Goal: Information Seeking & Learning: Learn about a topic

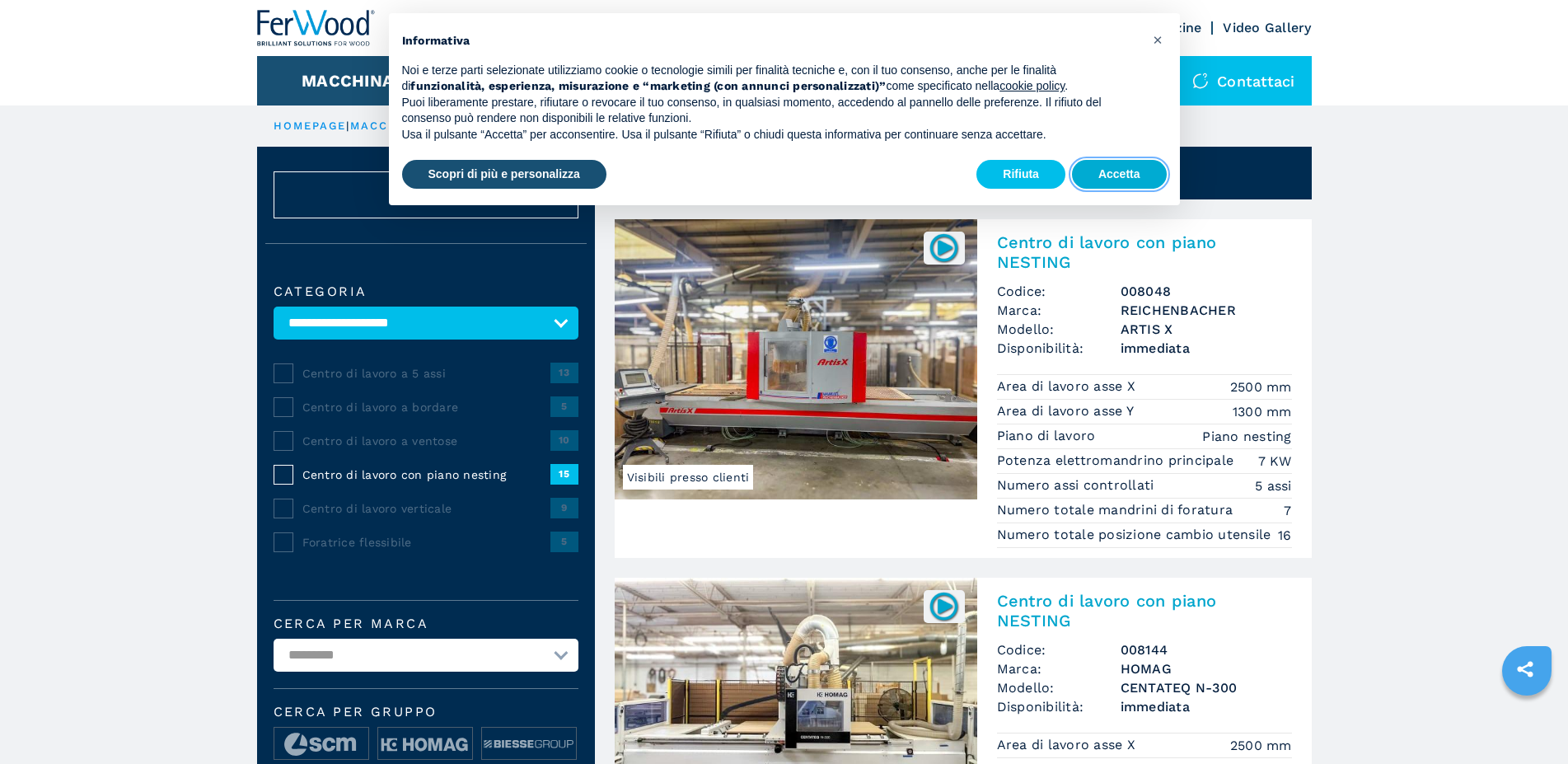
drag, startPoint x: 1123, startPoint y: 170, endPoint x: 1119, endPoint y: 190, distance: 20.4
click at [1121, 170] on button "Accetta" at bounding box center [1120, 175] width 95 height 30
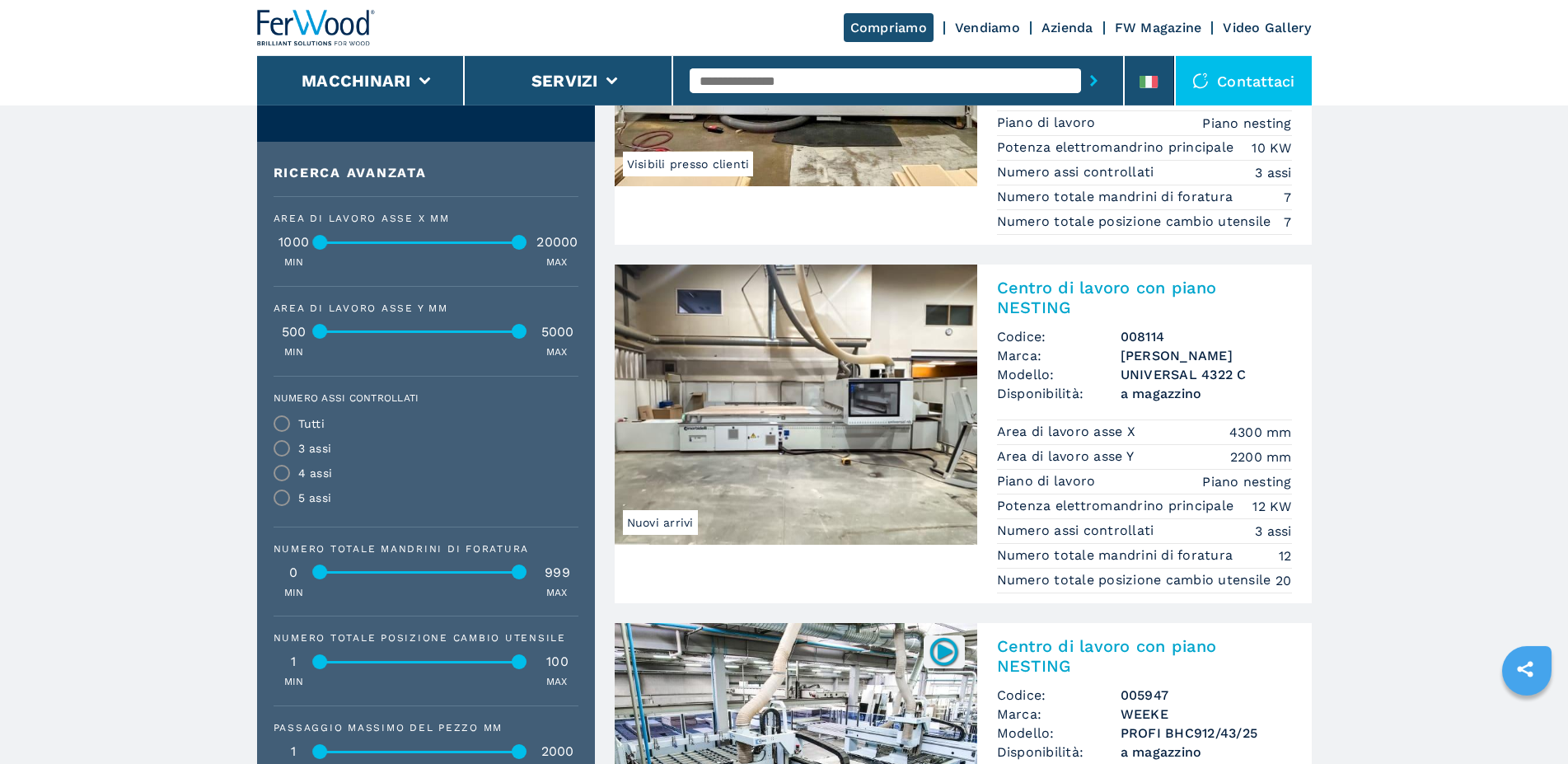
scroll to position [673, 0]
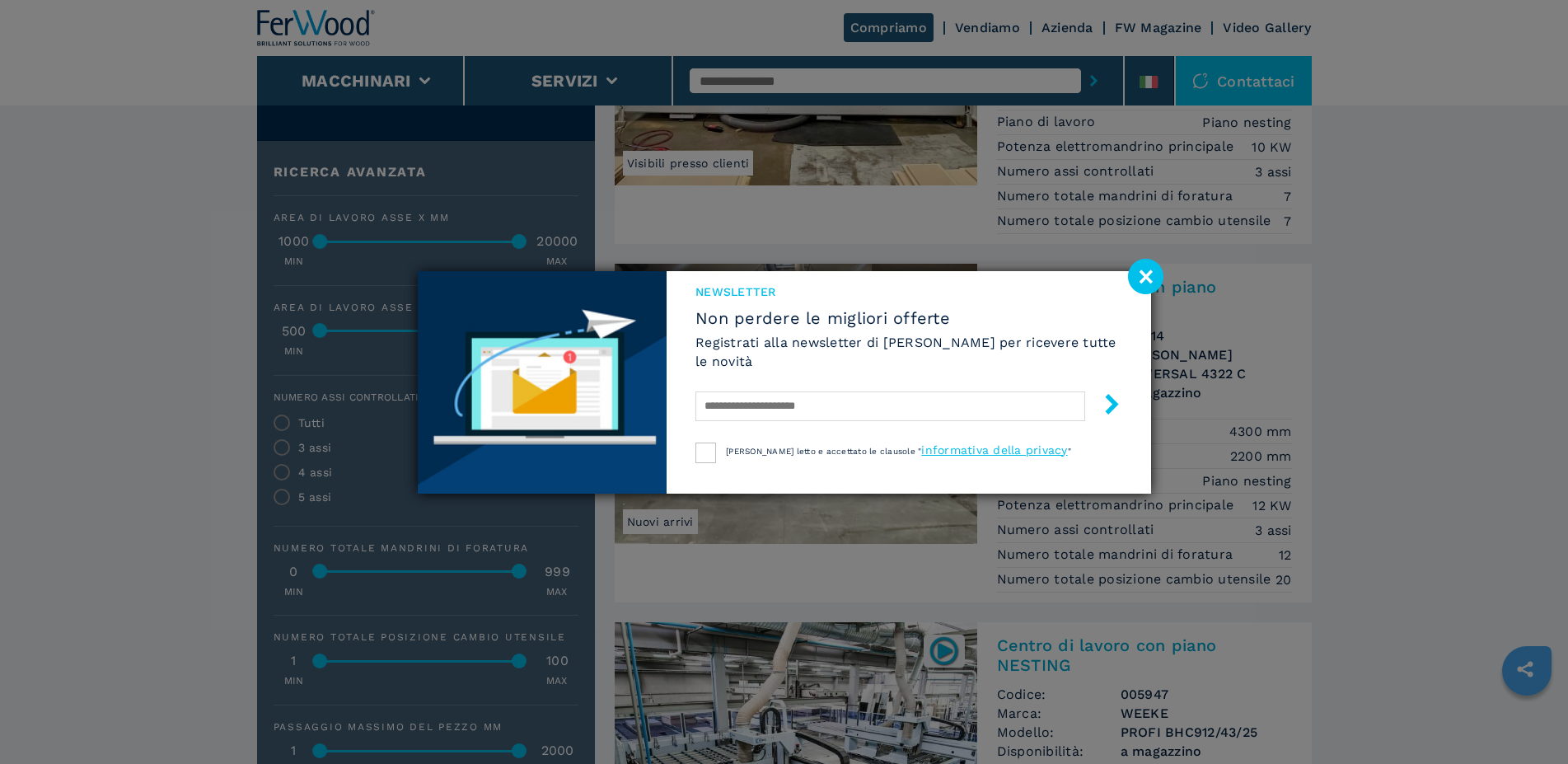
click at [1128, 292] on image at bounding box center [1145, 276] width 36 height 36
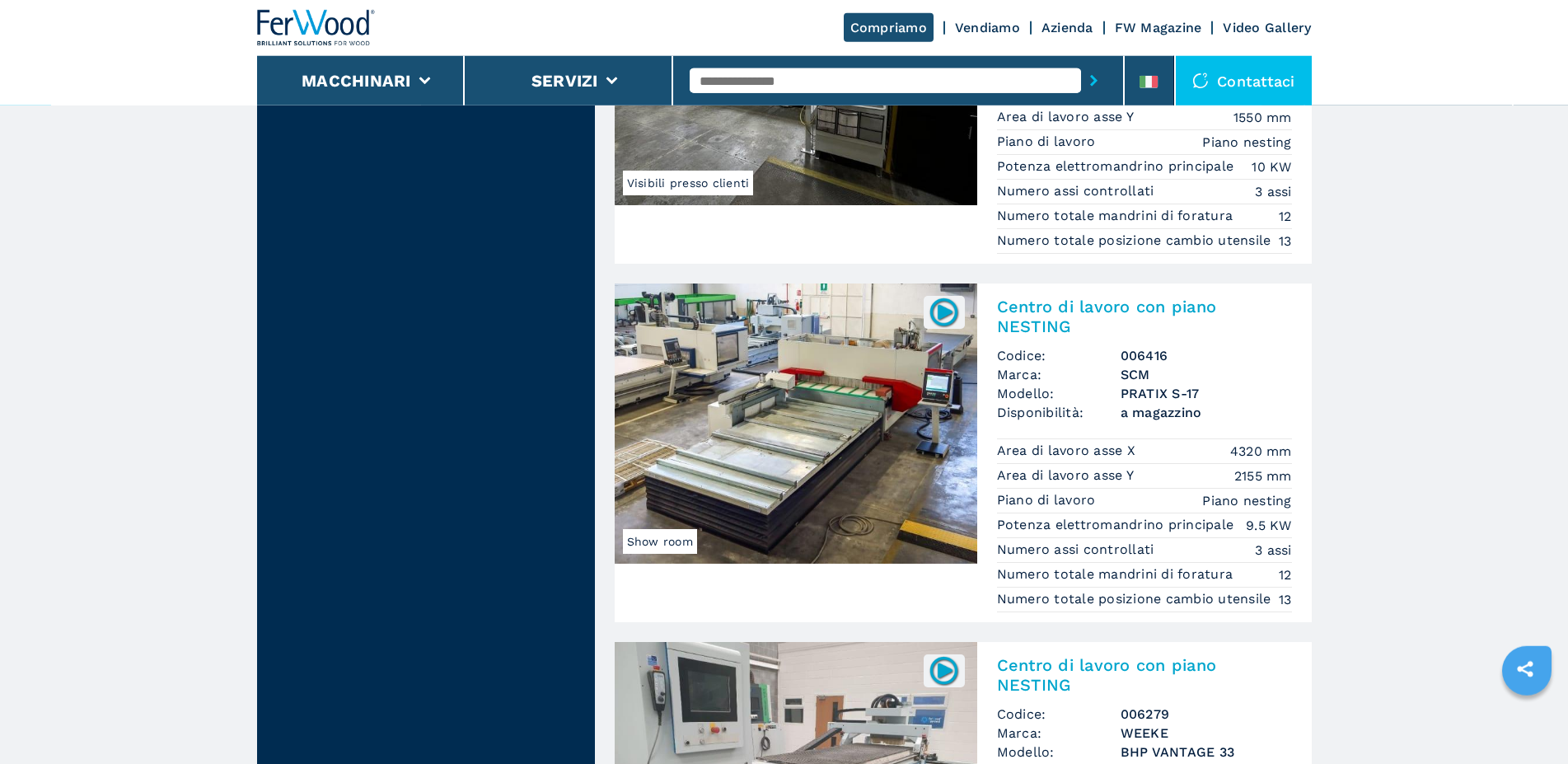
scroll to position [3784, 0]
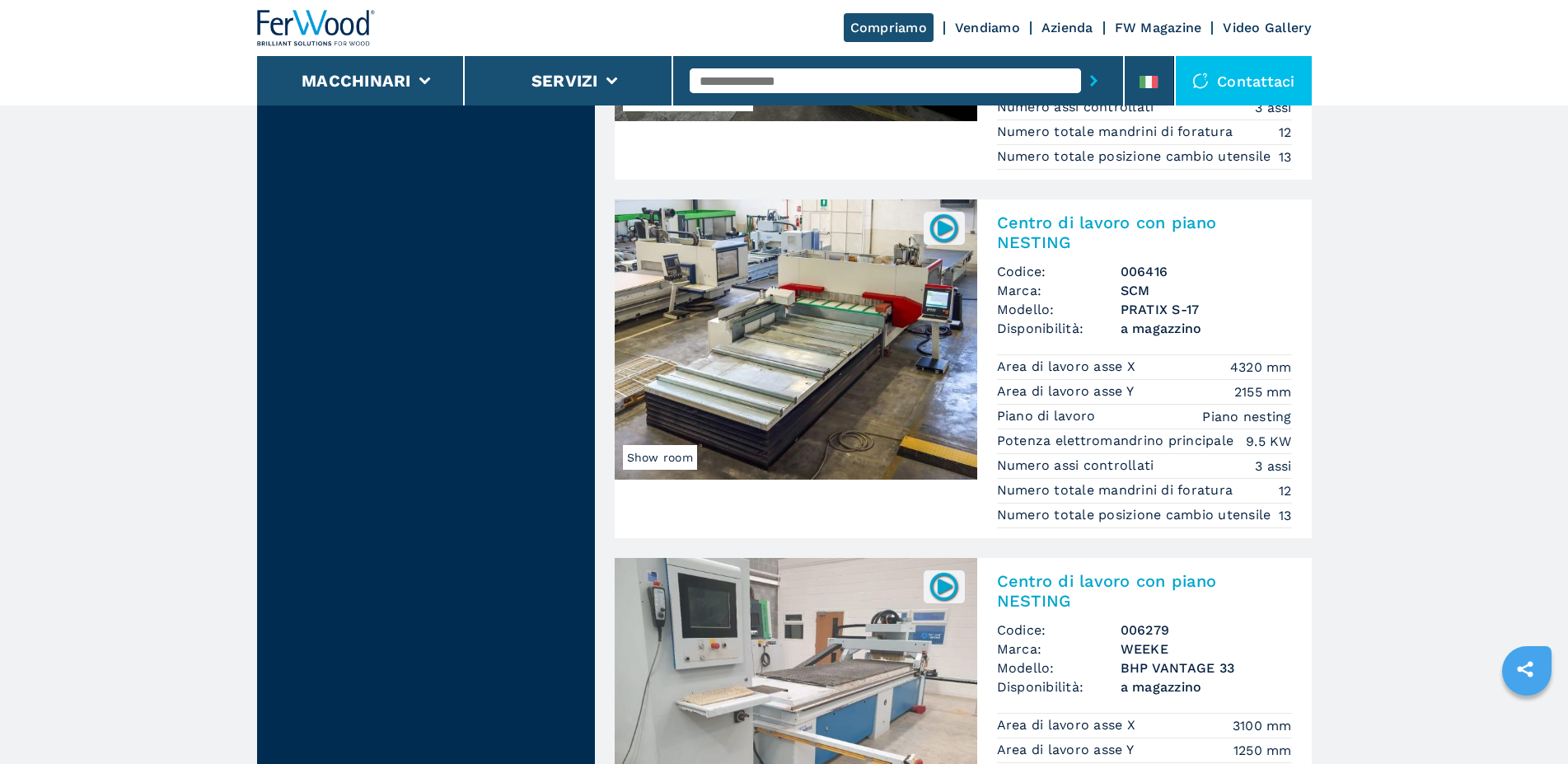
click at [803, 400] on img at bounding box center [796, 339] width 362 height 281
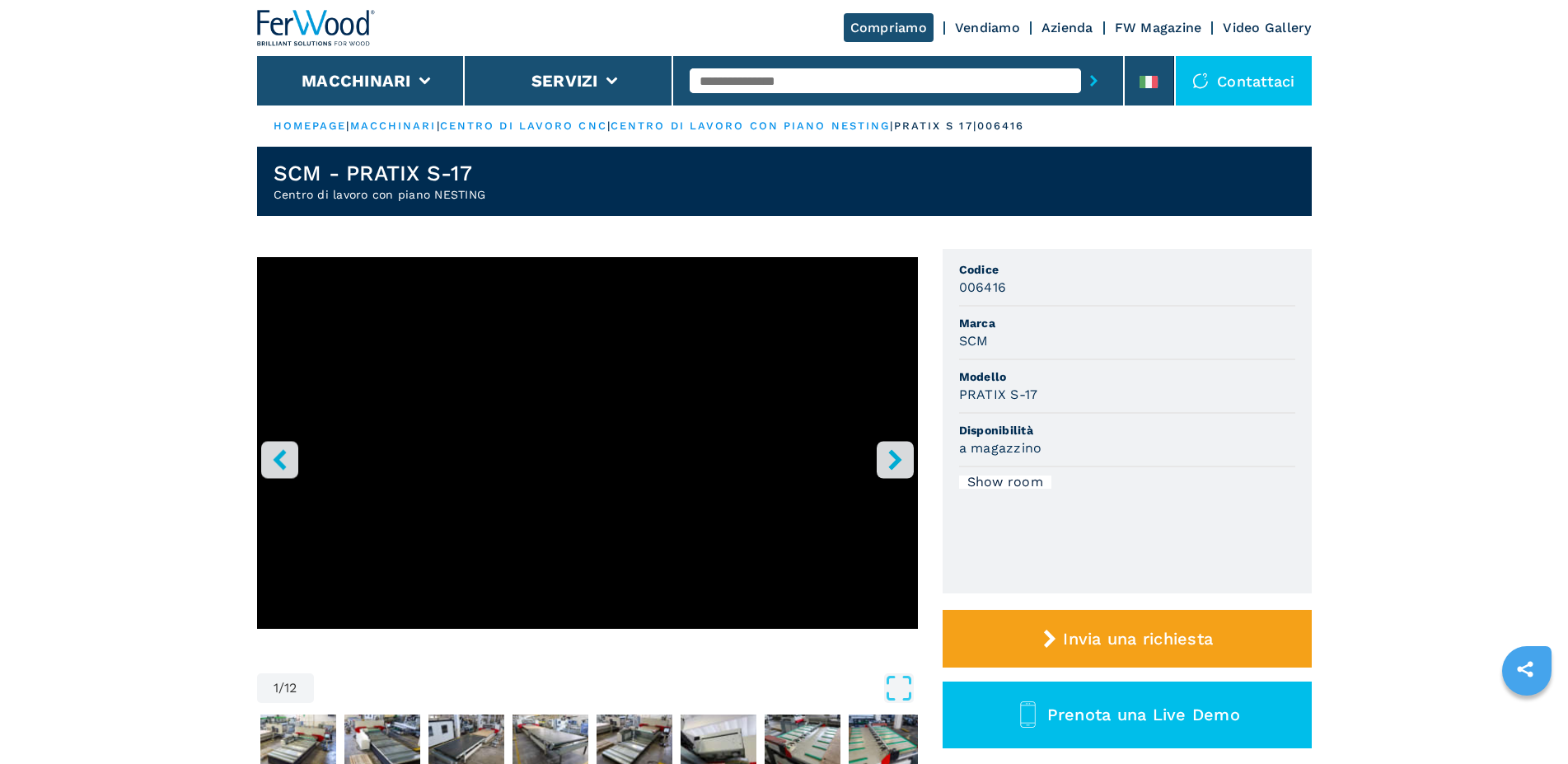
click at [888, 466] on icon "right-button" at bounding box center [895, 459] width 21 height 21
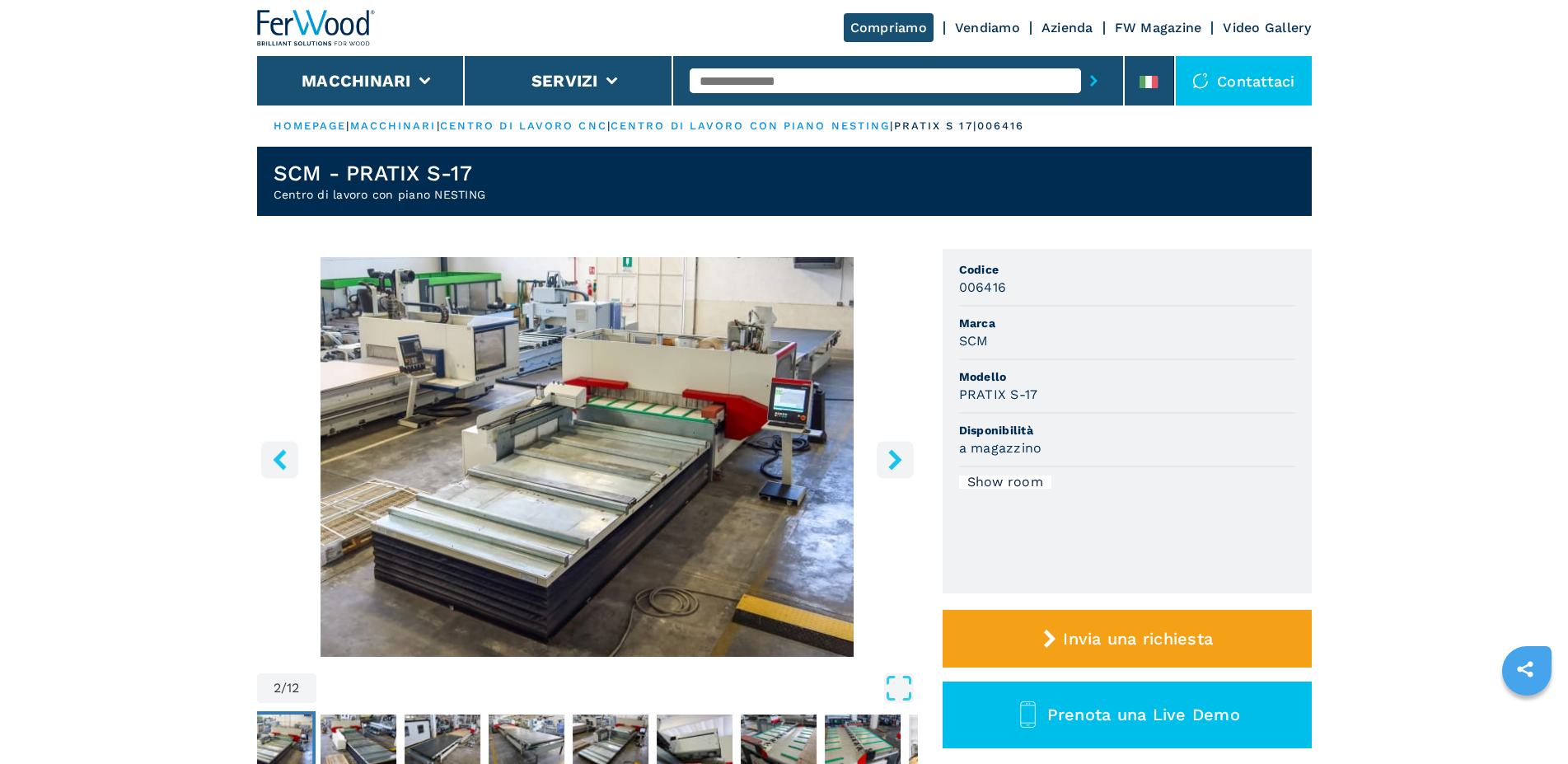
click at [888, 466] on icon "right-button" at bounding box center [895, 459] width 21 height 21
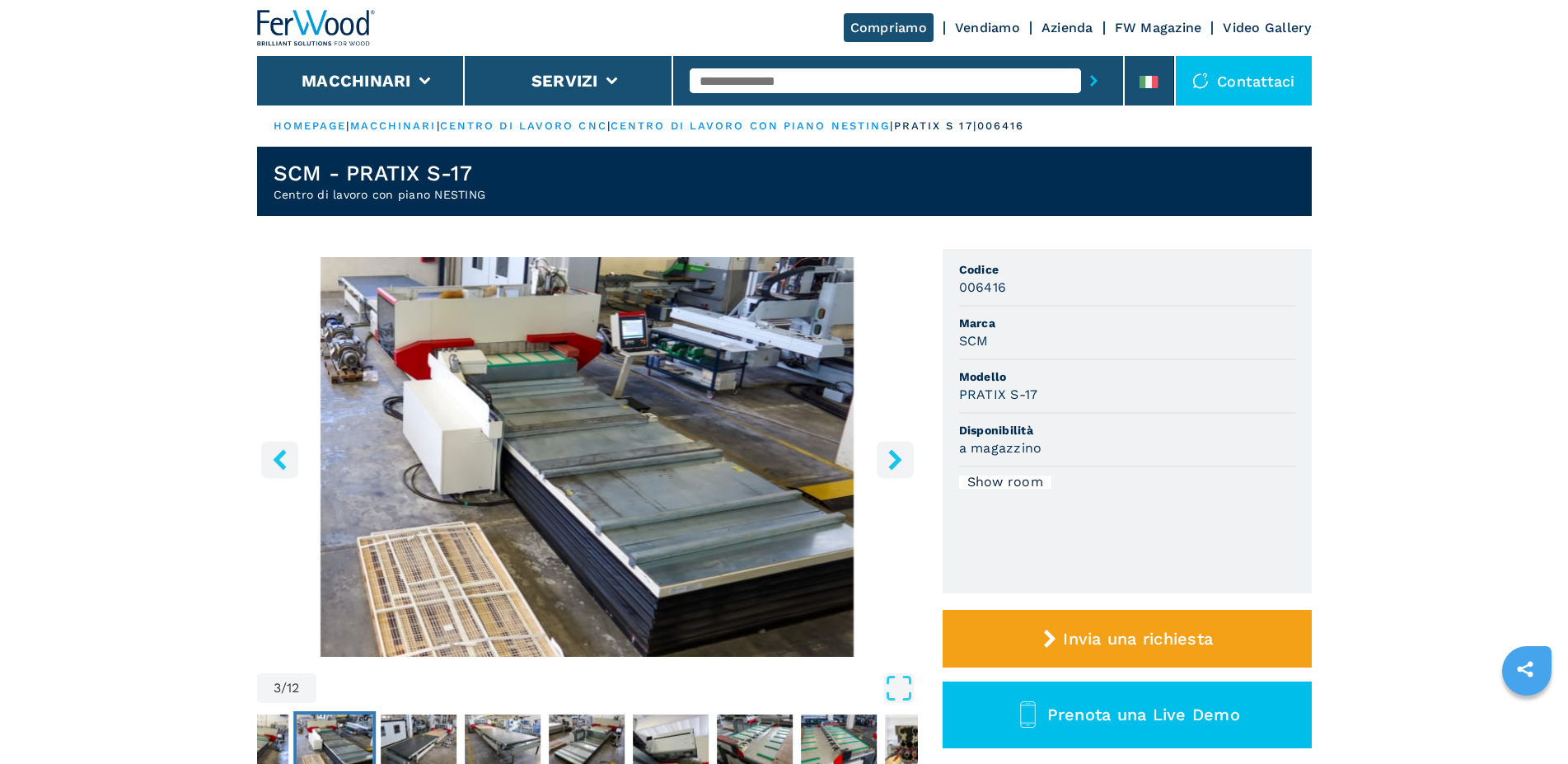
click at [888, 466] on icon "right-button" at bounding box center [895, 459] width 21 height 21
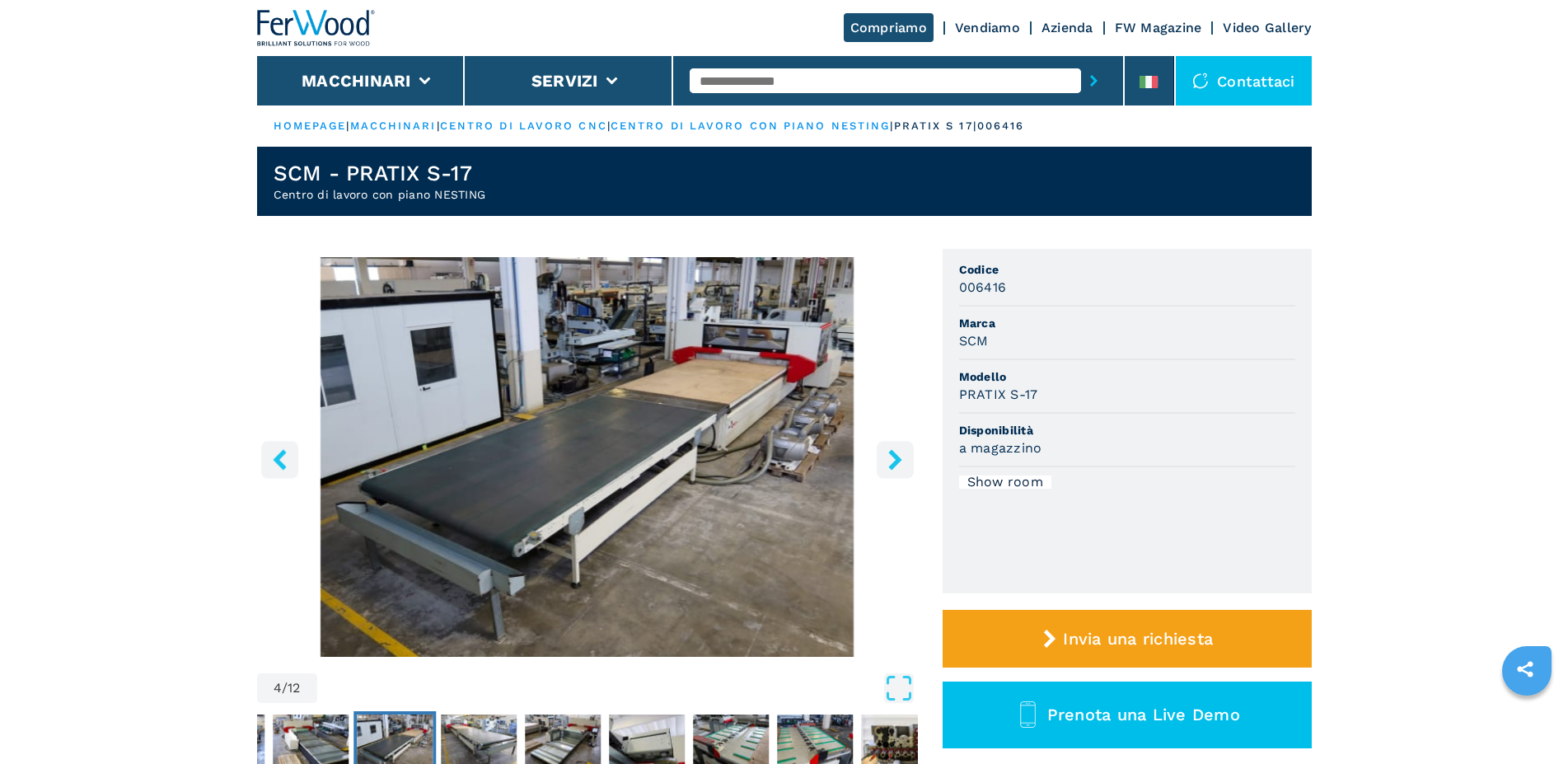
click at [888, 466] on icon "right-button" at bounding box center [895, 459] width 21 height 21
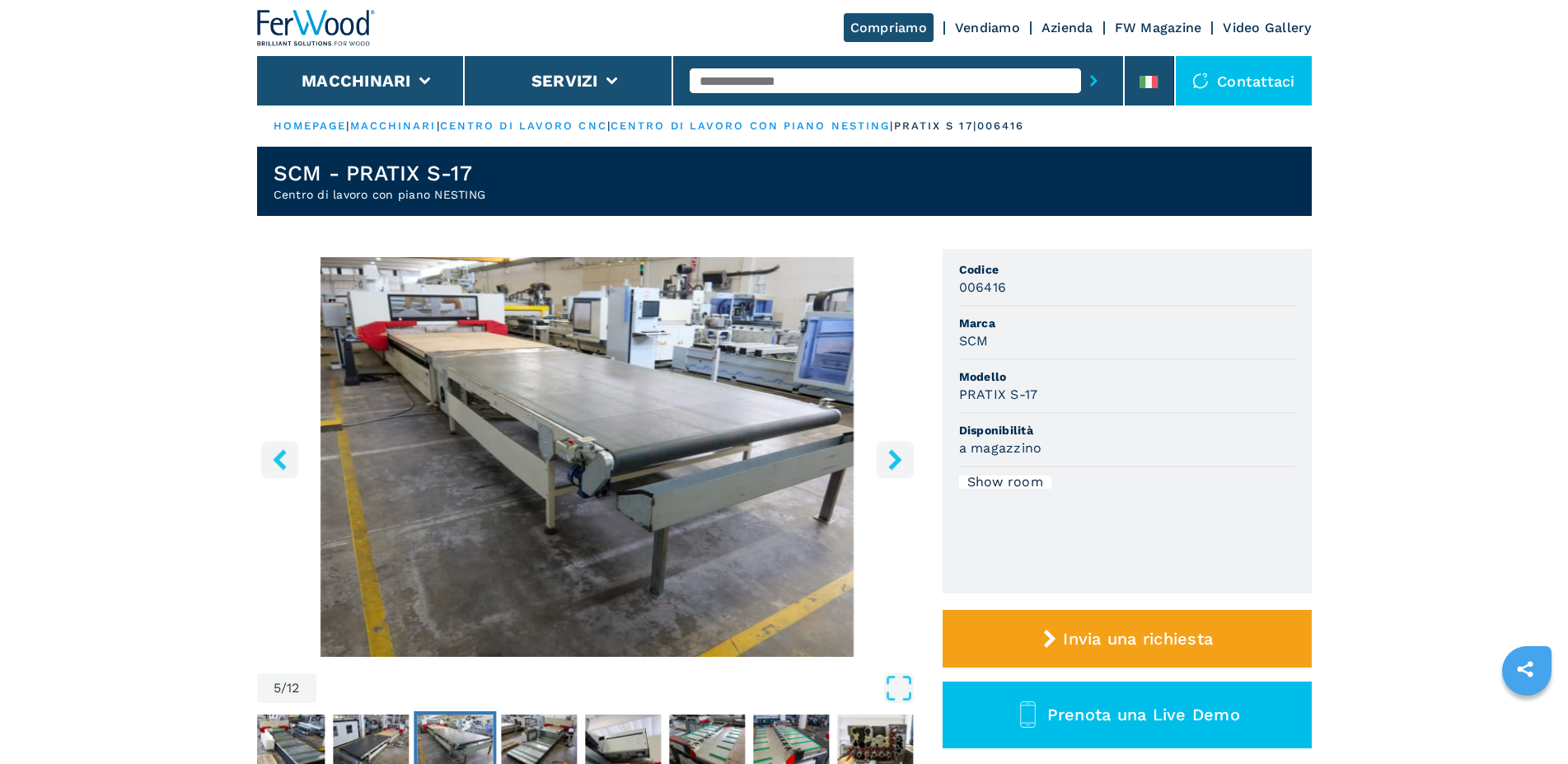
click at [888, 466] on icon "right-button" at bounding box center [895, 459] width 21 height 21
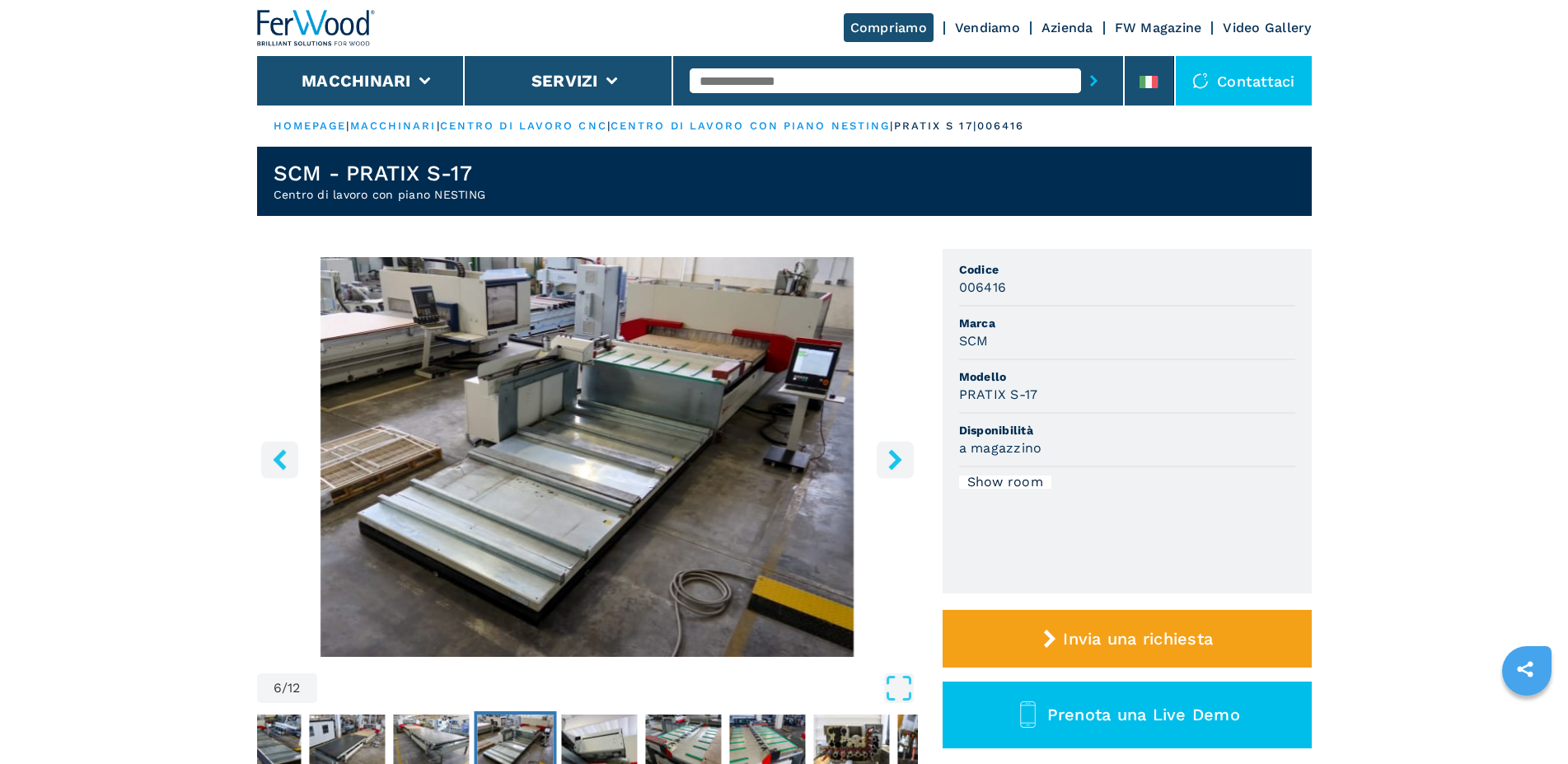
click at [888, 466] on icon "right-button" at bounding box center [895, 459] width 21 height 21
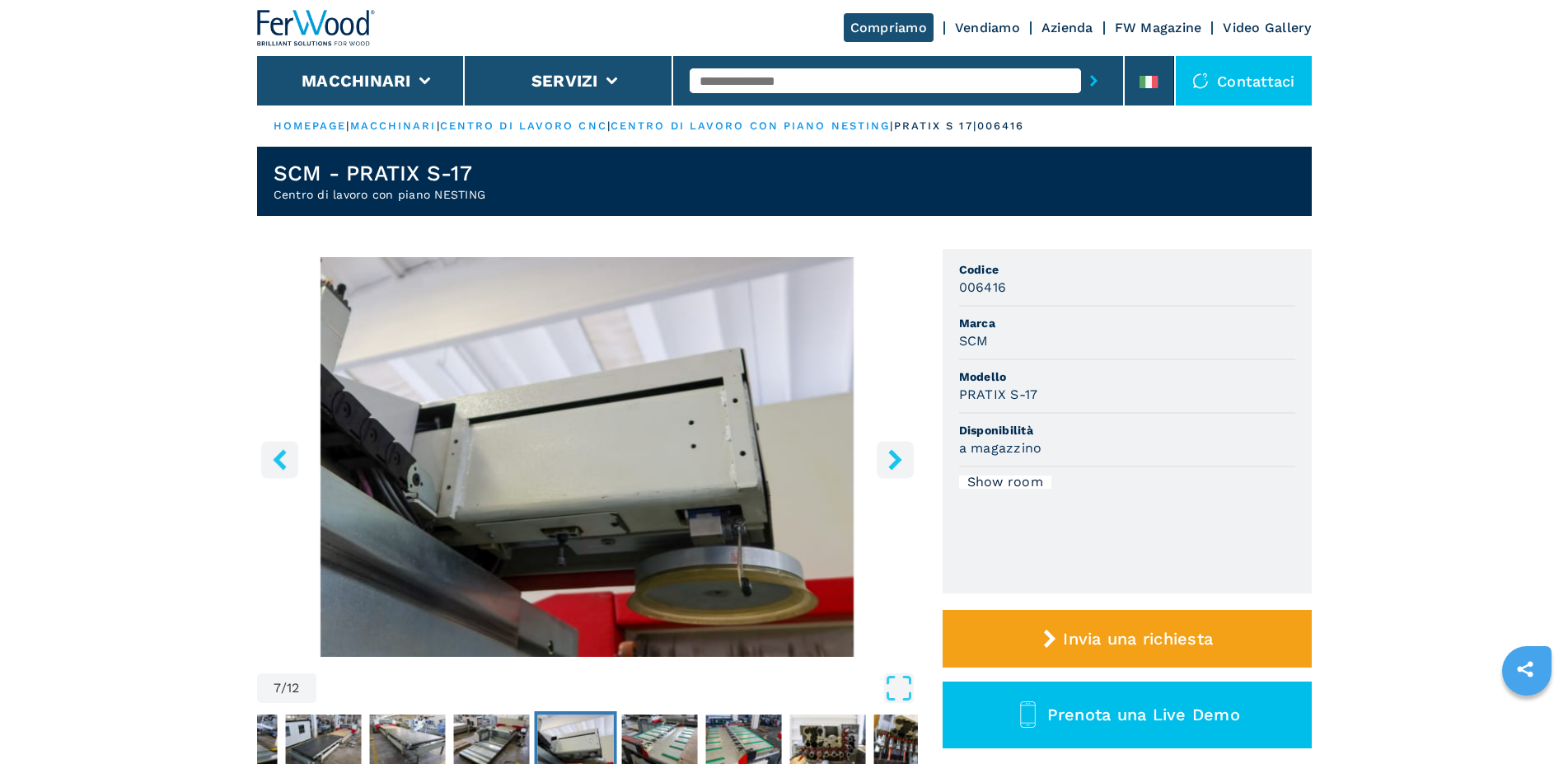
click at [888, 466] on icon "right-button" at bounding box center [895, 459] width 21 height 21
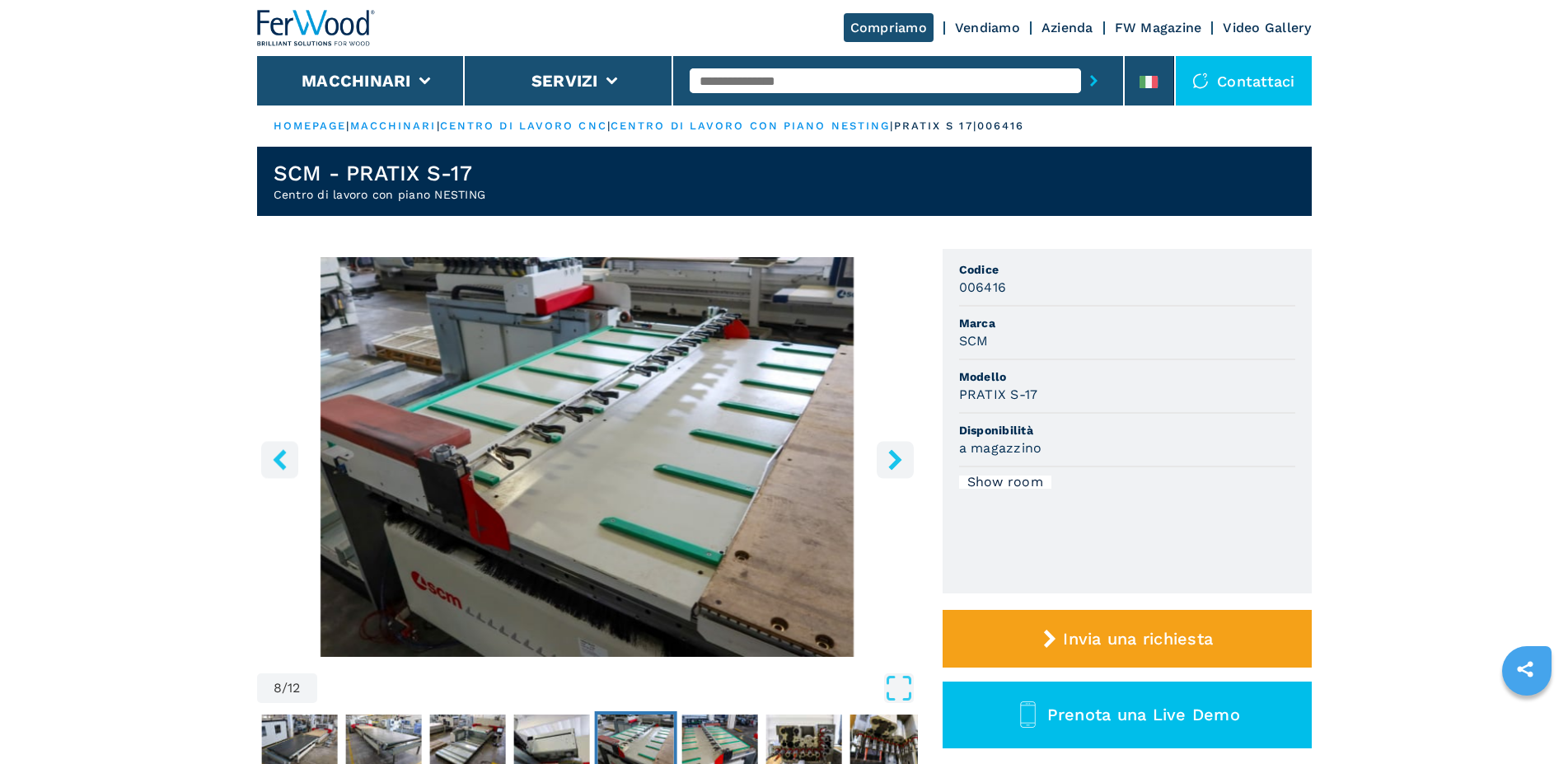
click at [888, 466] on icon "right-button" at bounding box center [895, 459] width 21 height 21
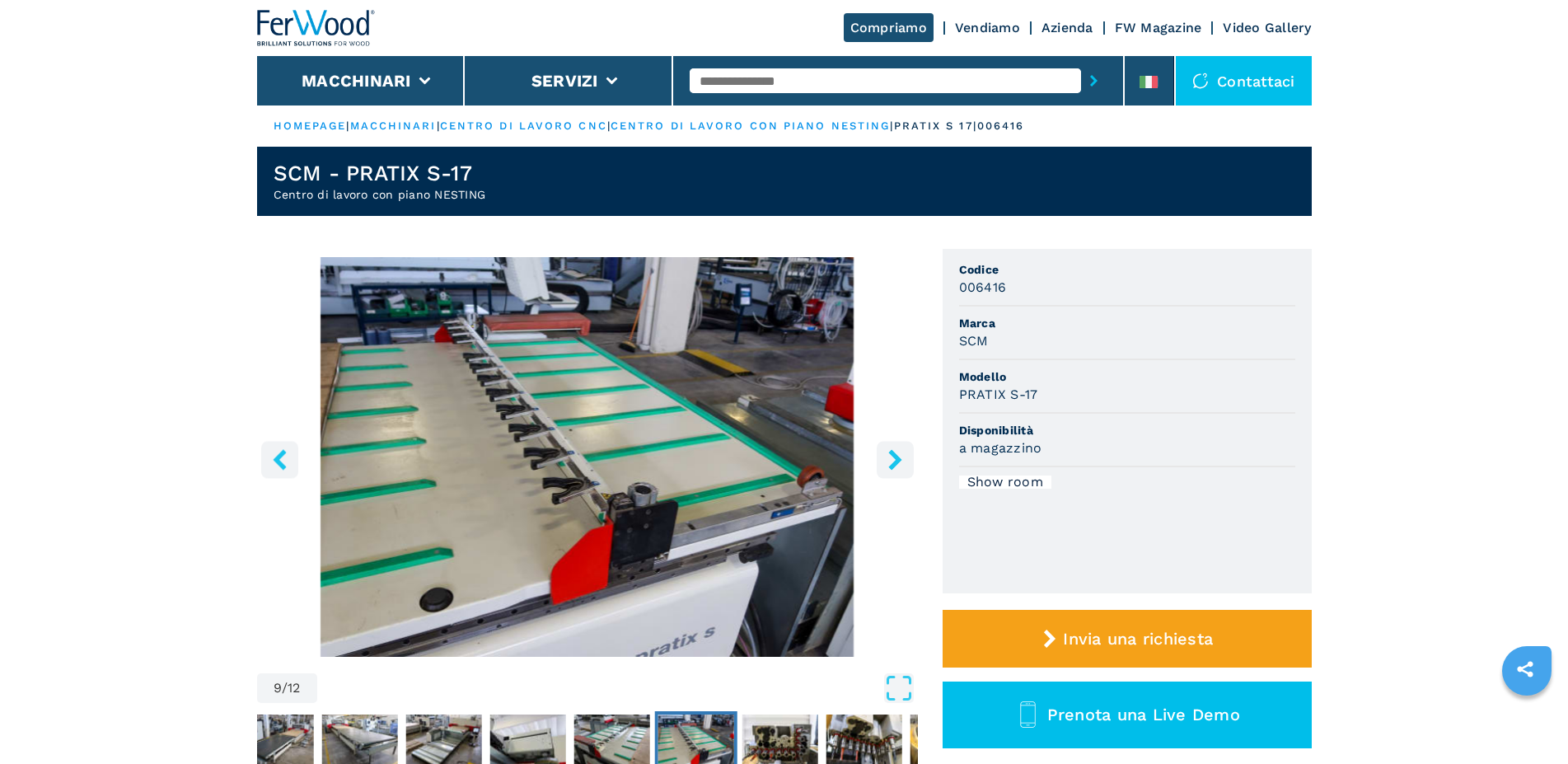
click at [888, 466] on icon "right-button" at bounding box center [895, 459] width 21 height 21
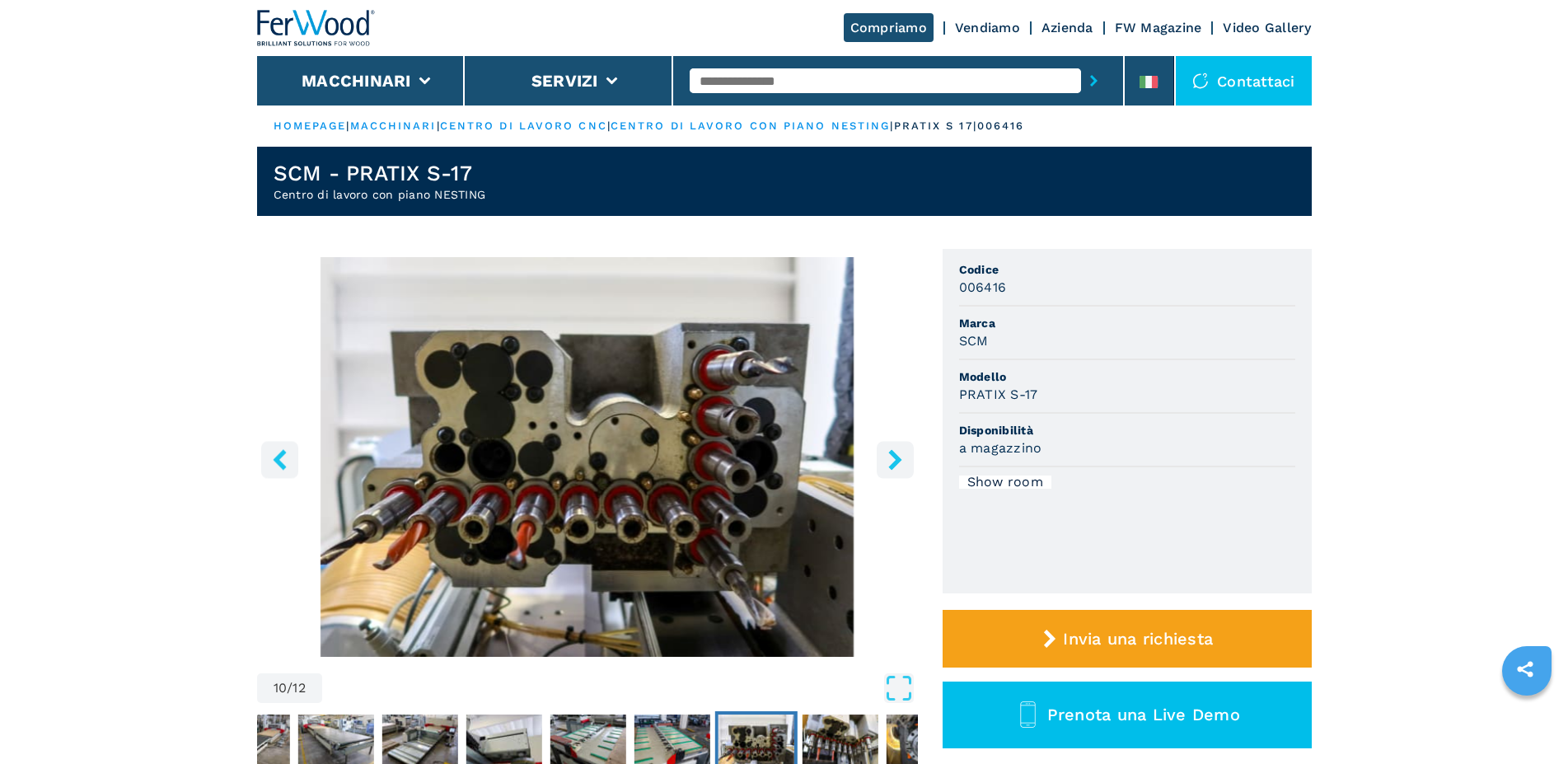
click at [888, 466] on icon "right-button" at bounding box center [895, 459] width 21 height 21
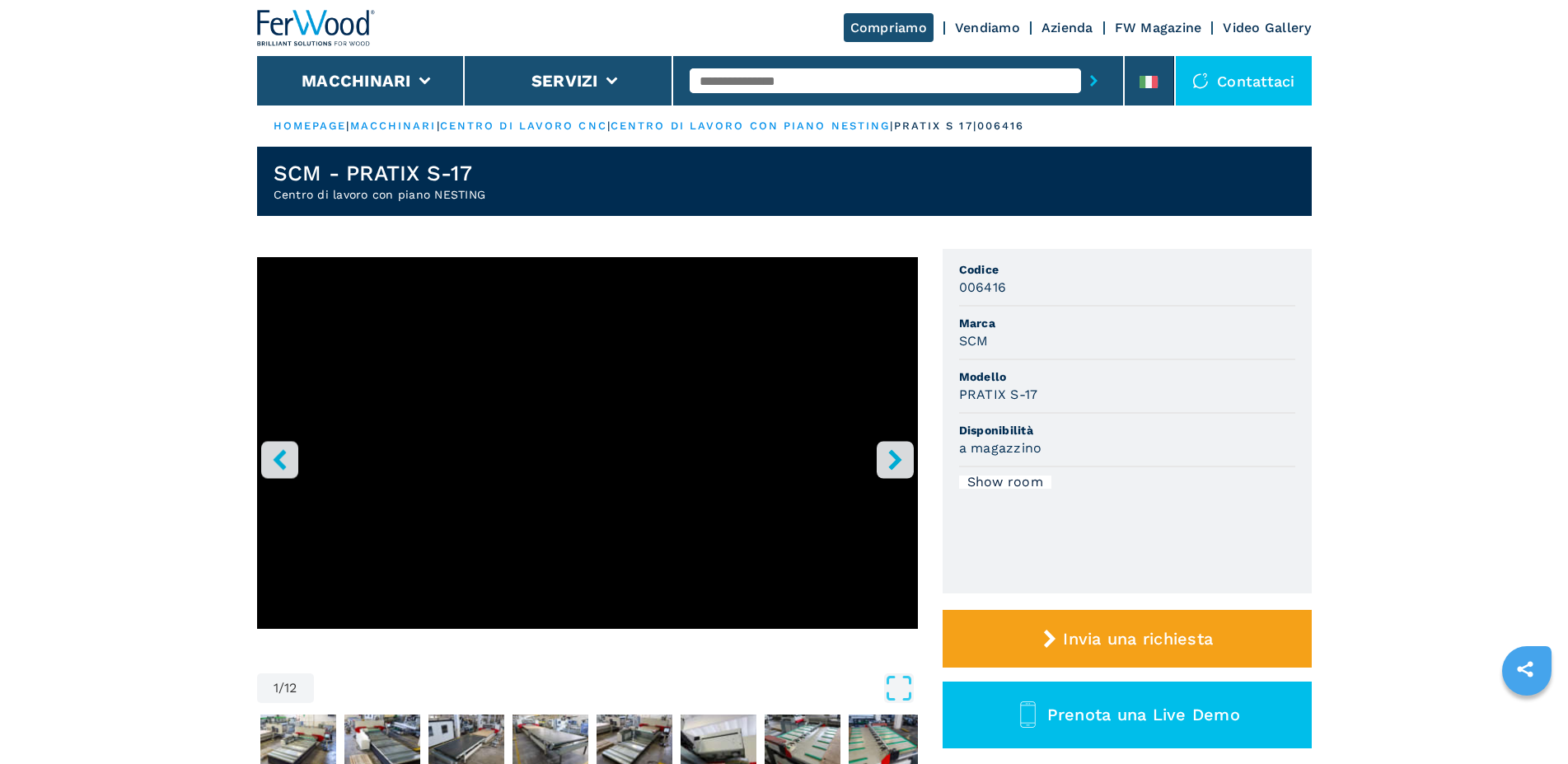
scroll to position [252, 0]
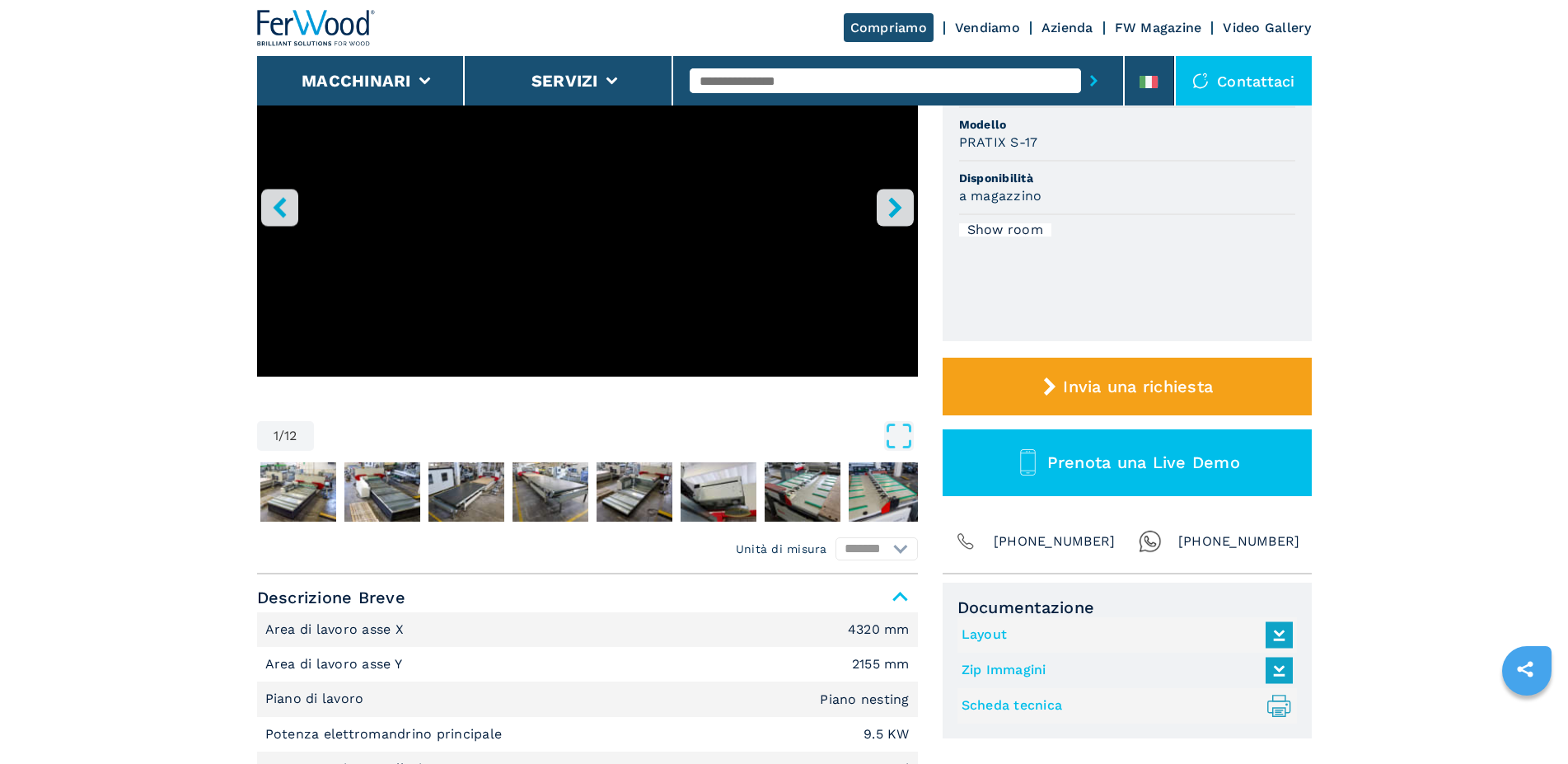
select select "**********"
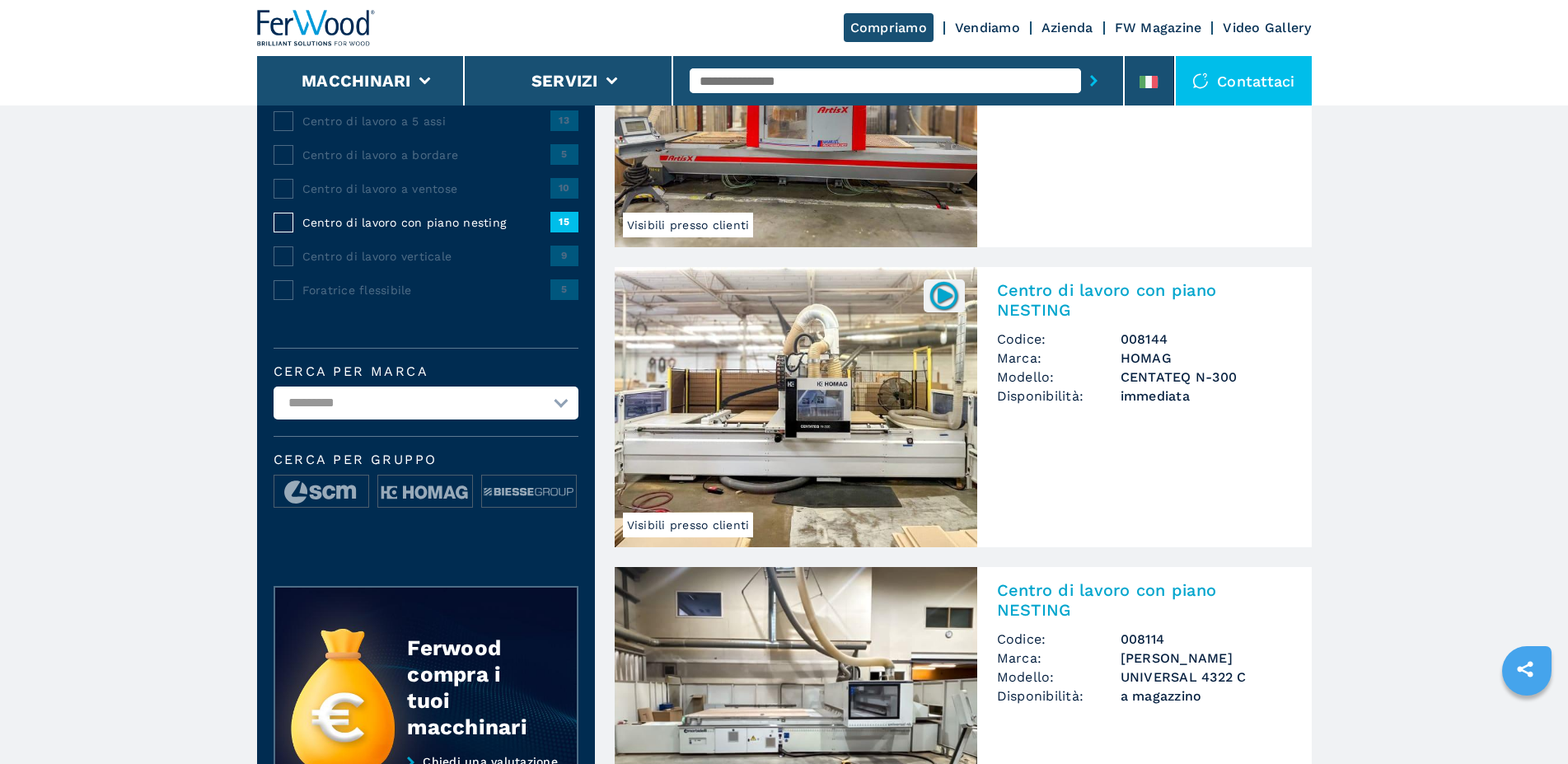
scroll to position [0, 0]
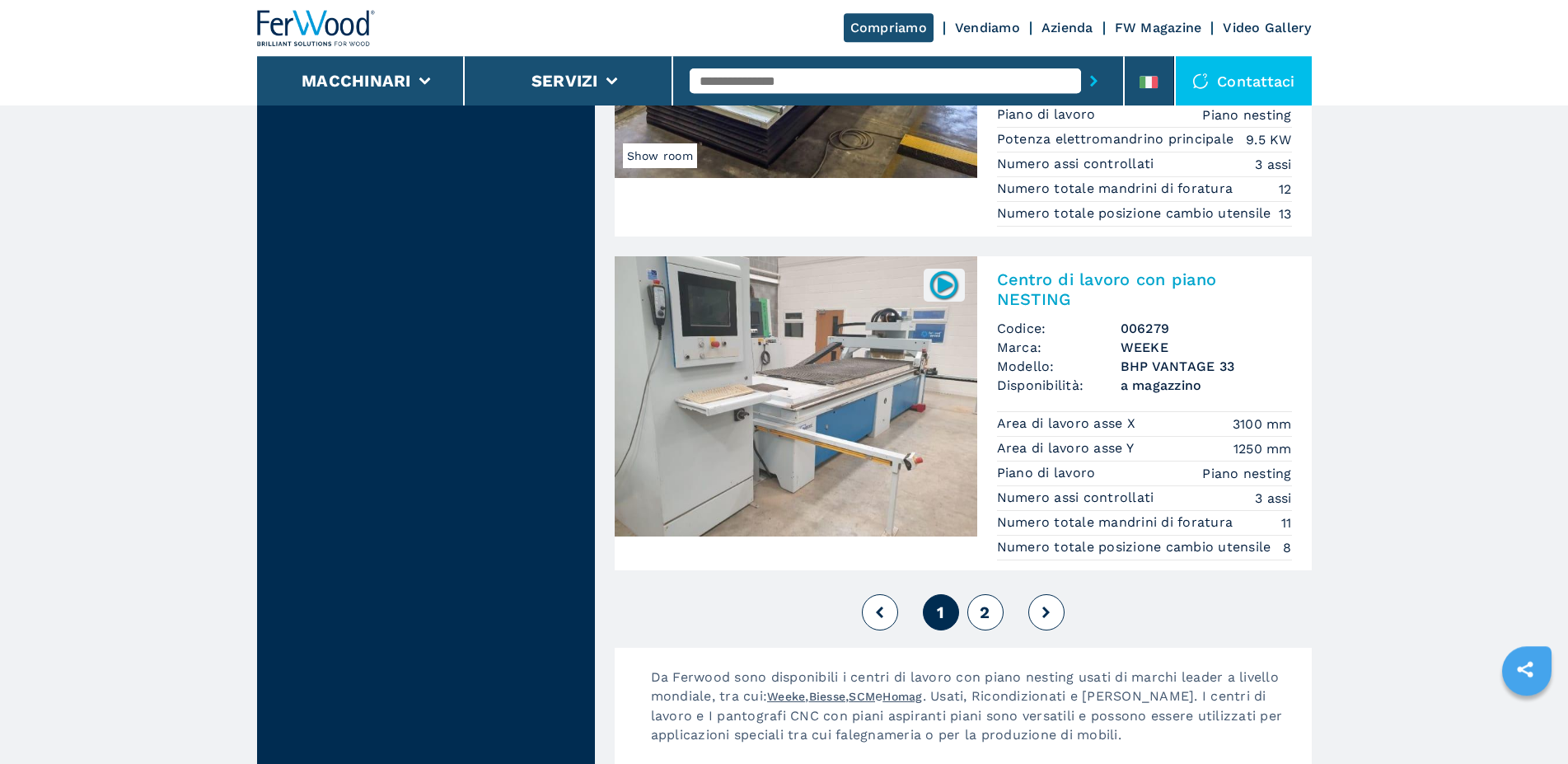
scroll to position [4094, 0]
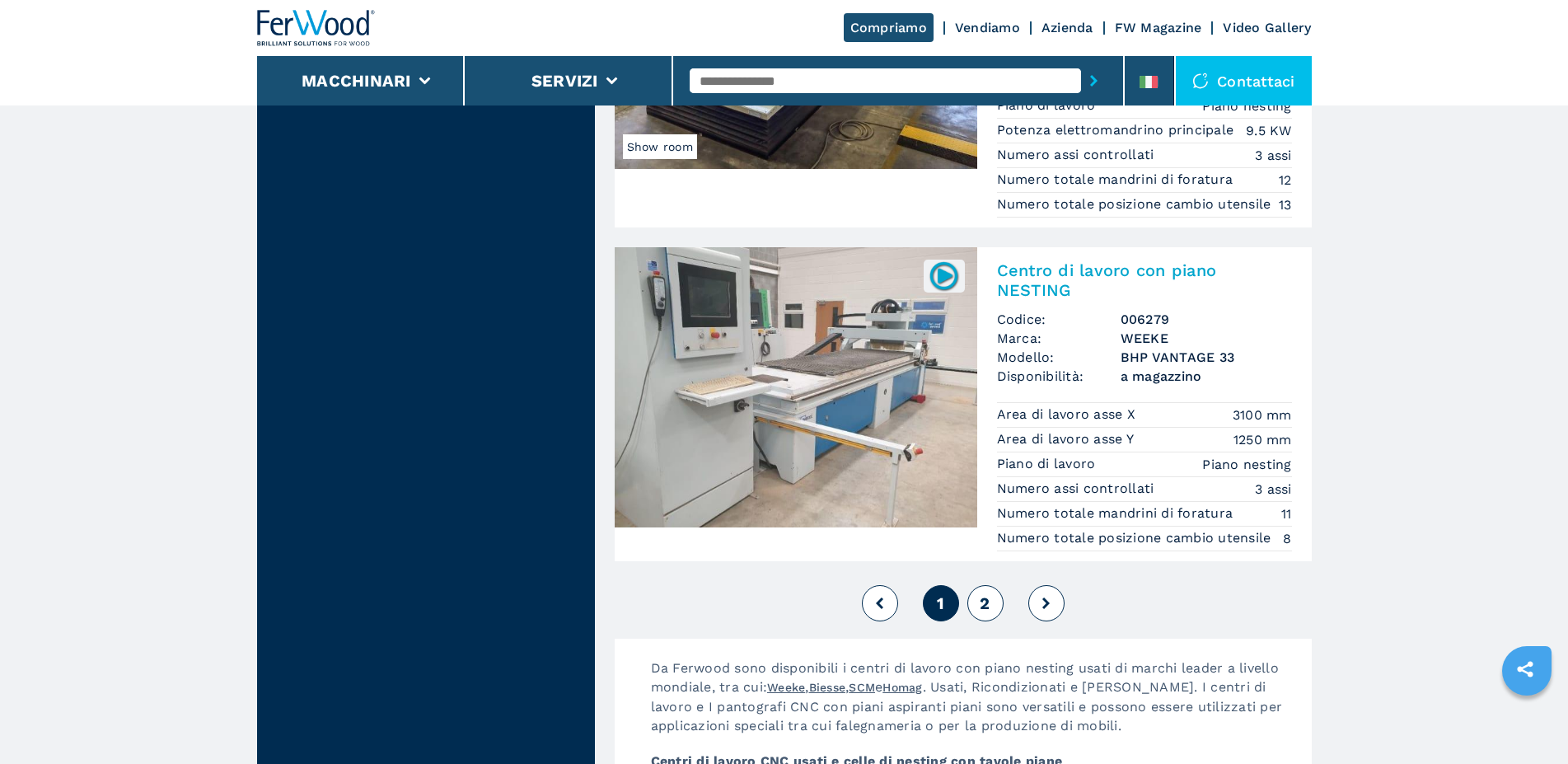
click at [981, 613] on span "2" at bounding box center [985, 603] width 10 height 20
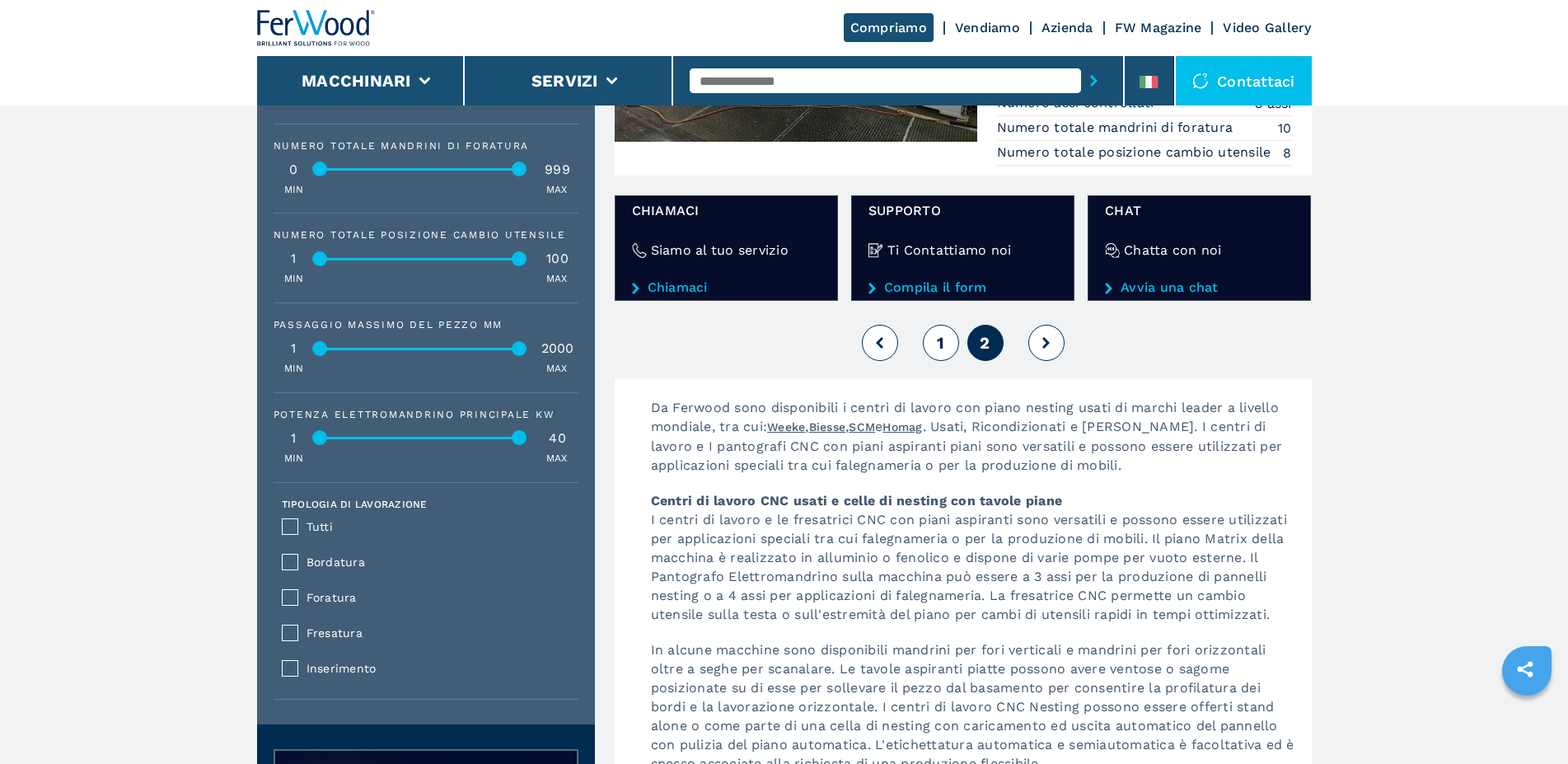
scroll to position [1093, 0]
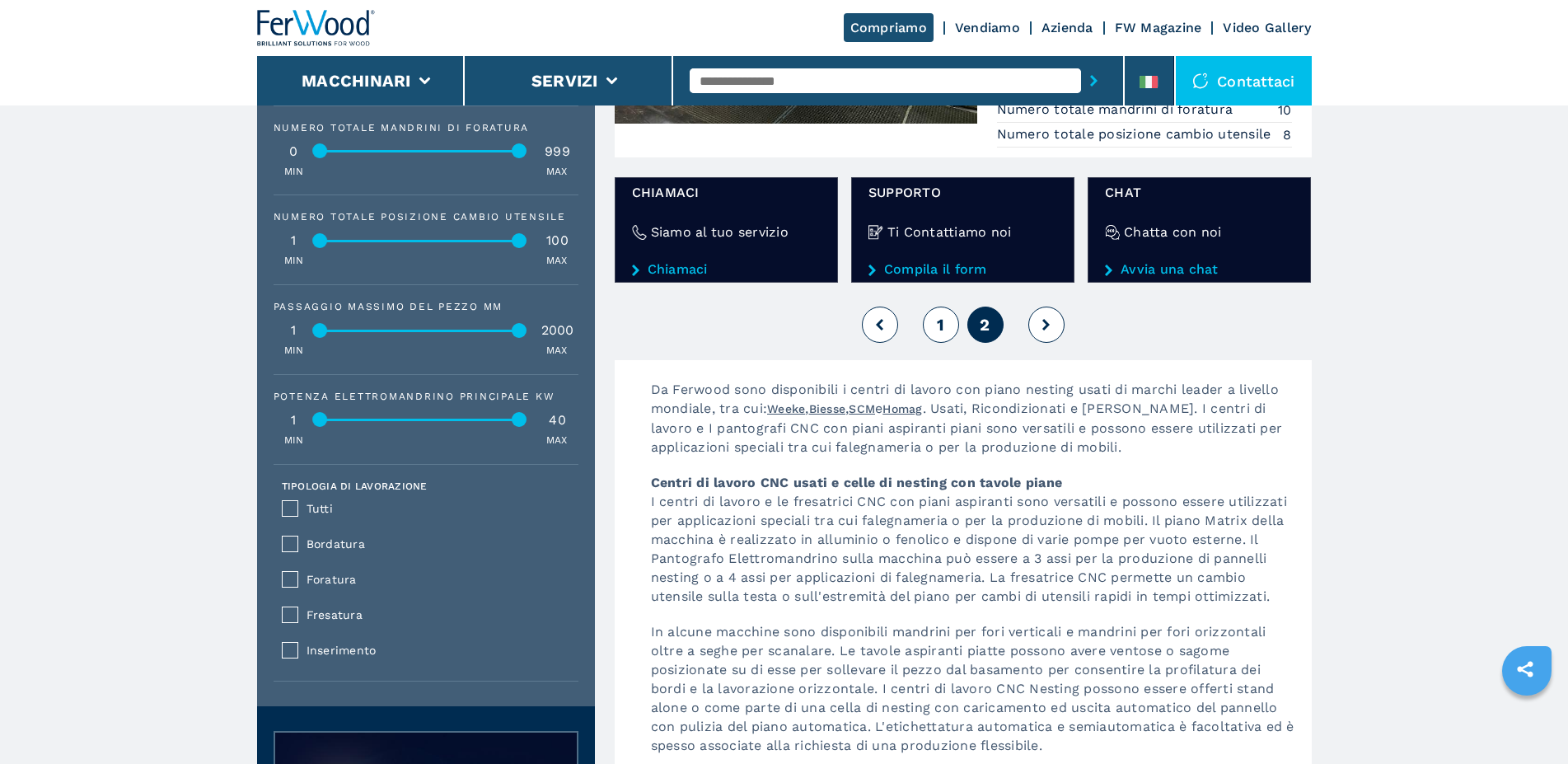
click at [1043, 330] on icon at bounding box center [1046, 324] width 7 height 12
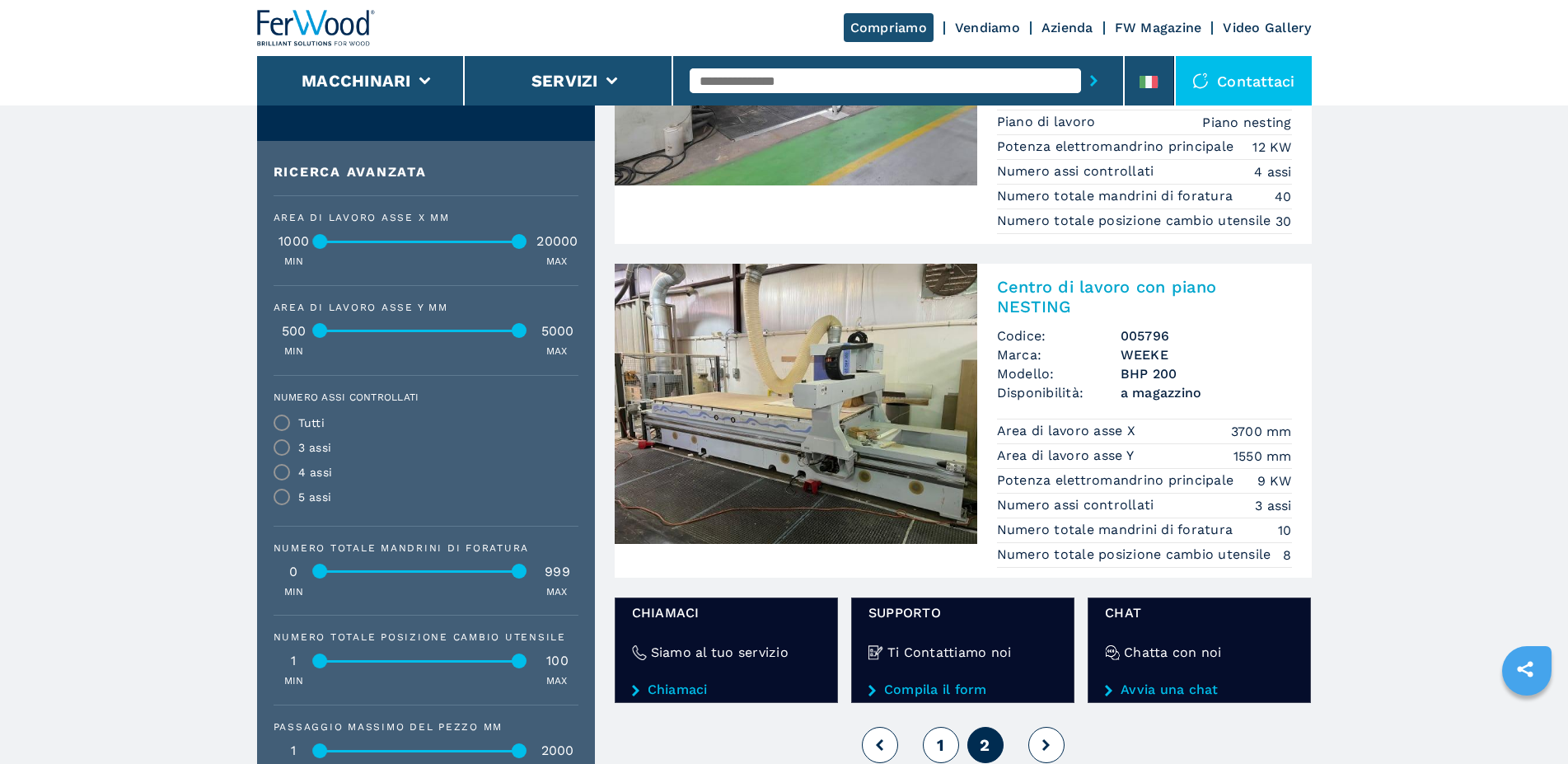
scroll to position [925, 0]
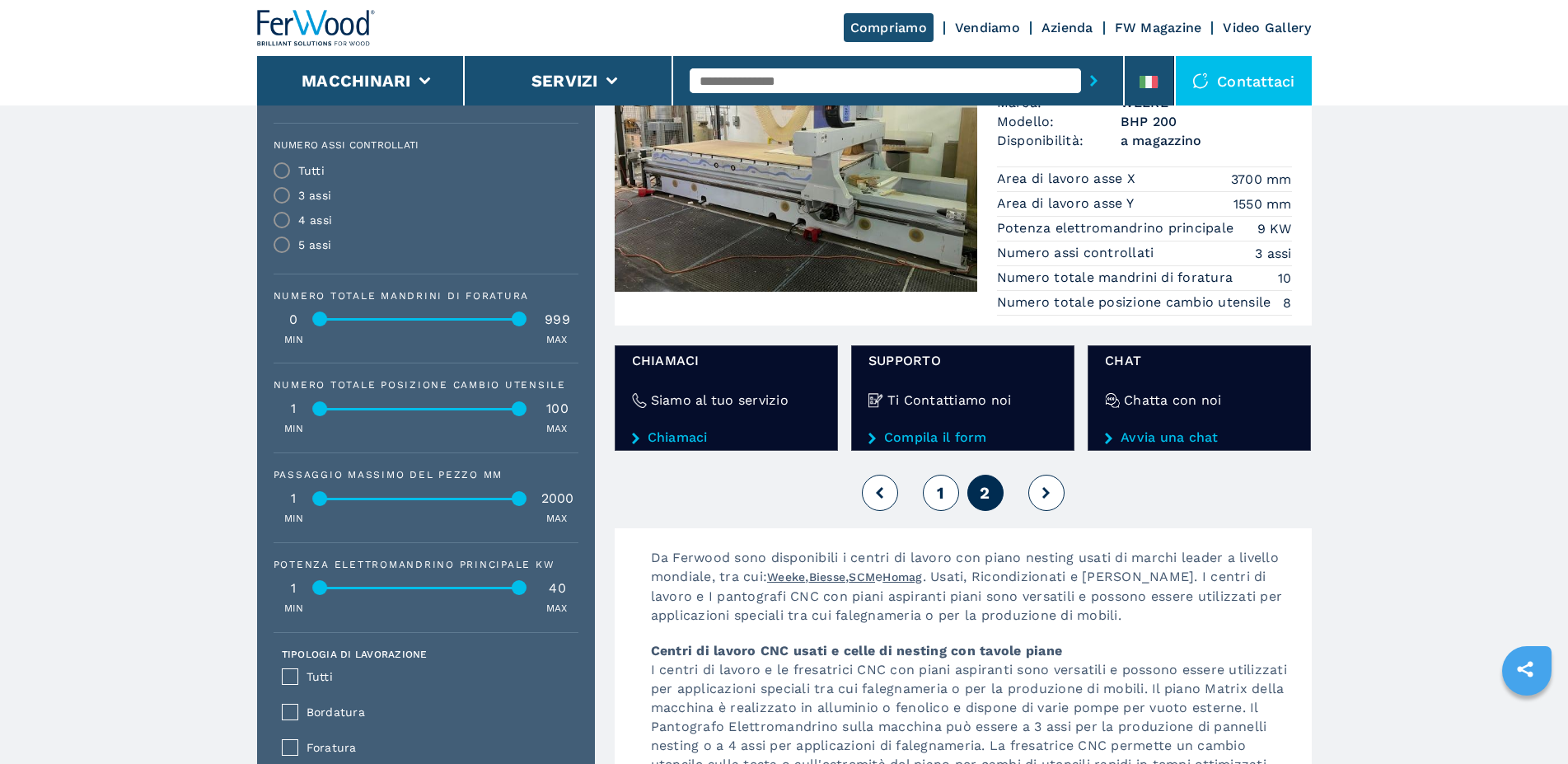
click at [882, 498] on icon at bounding box center [880, 493] width 7 height 12
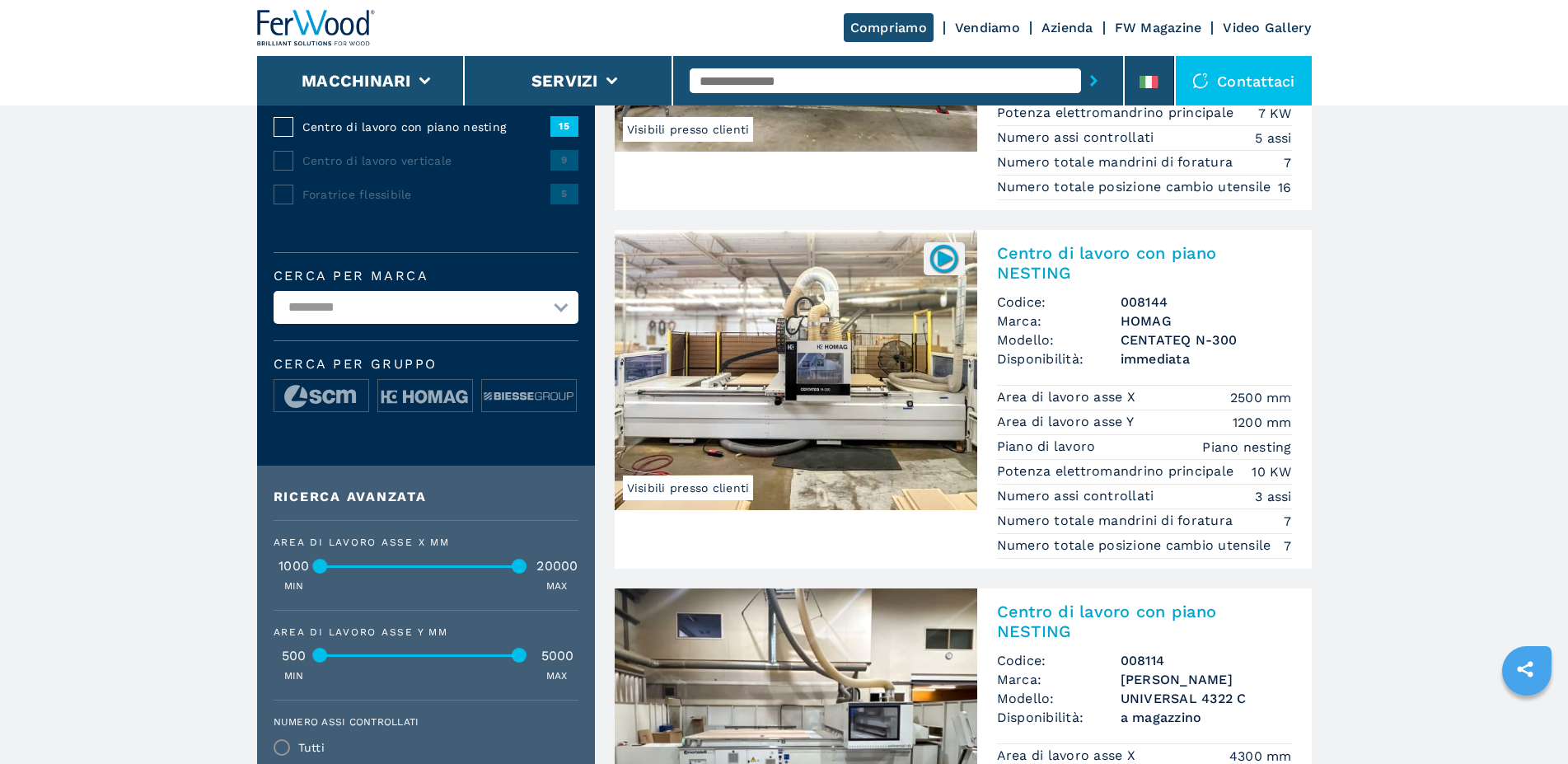
scroll to position [420, 0]
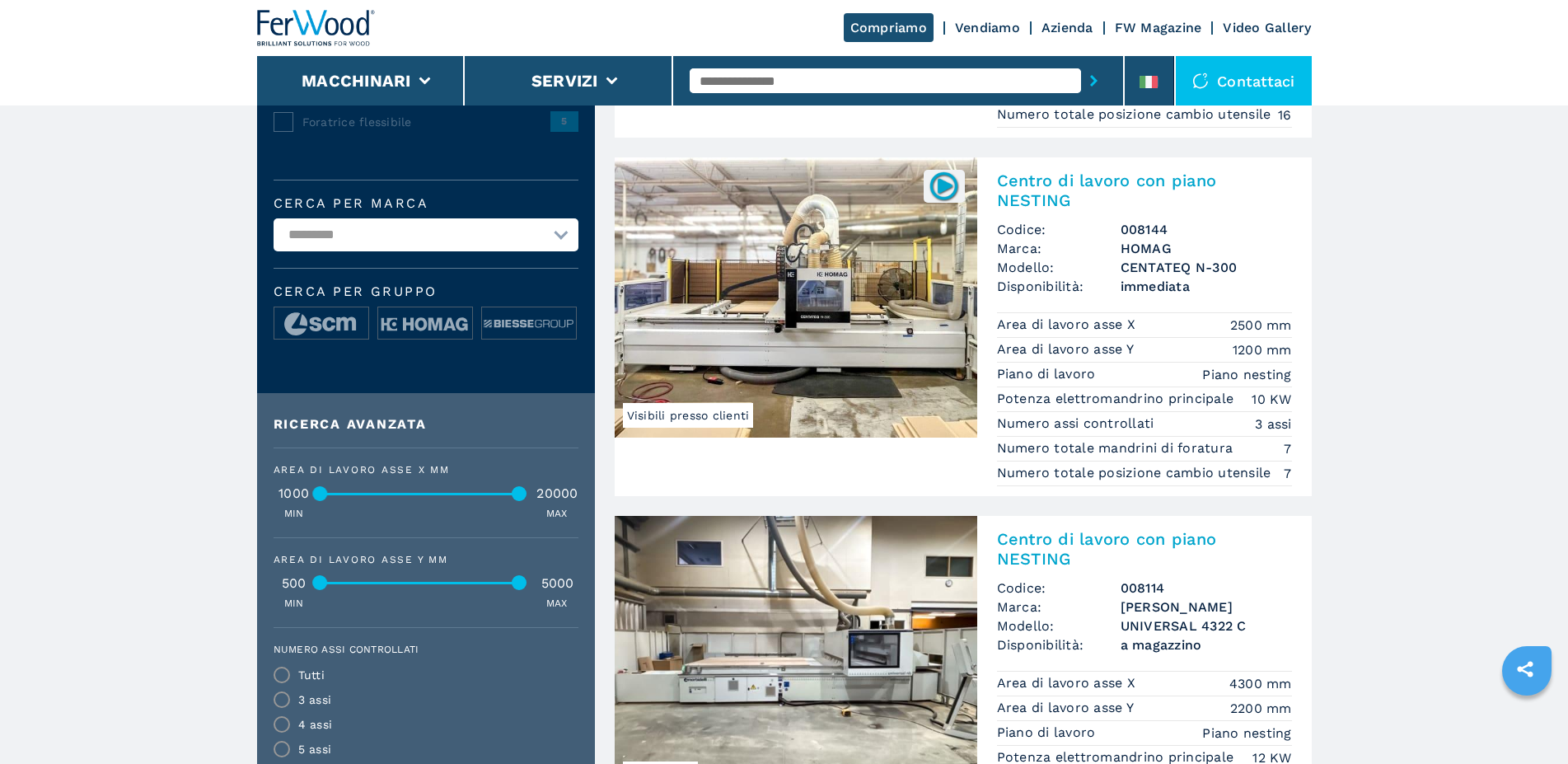
click at [391, 590] on div "500 5000" at bounding box center [426, 584] width 304 height 13
click at [387, 584] on div at bounding box center [421, 583] width 199 height 2
drag, startPoint x: 388, startPoint y: 594, endPoint x: 400, endPoint y: 594, distance: 12.0
click at [400, 590] on div at bounding box center [398, 583] width 15 height 15
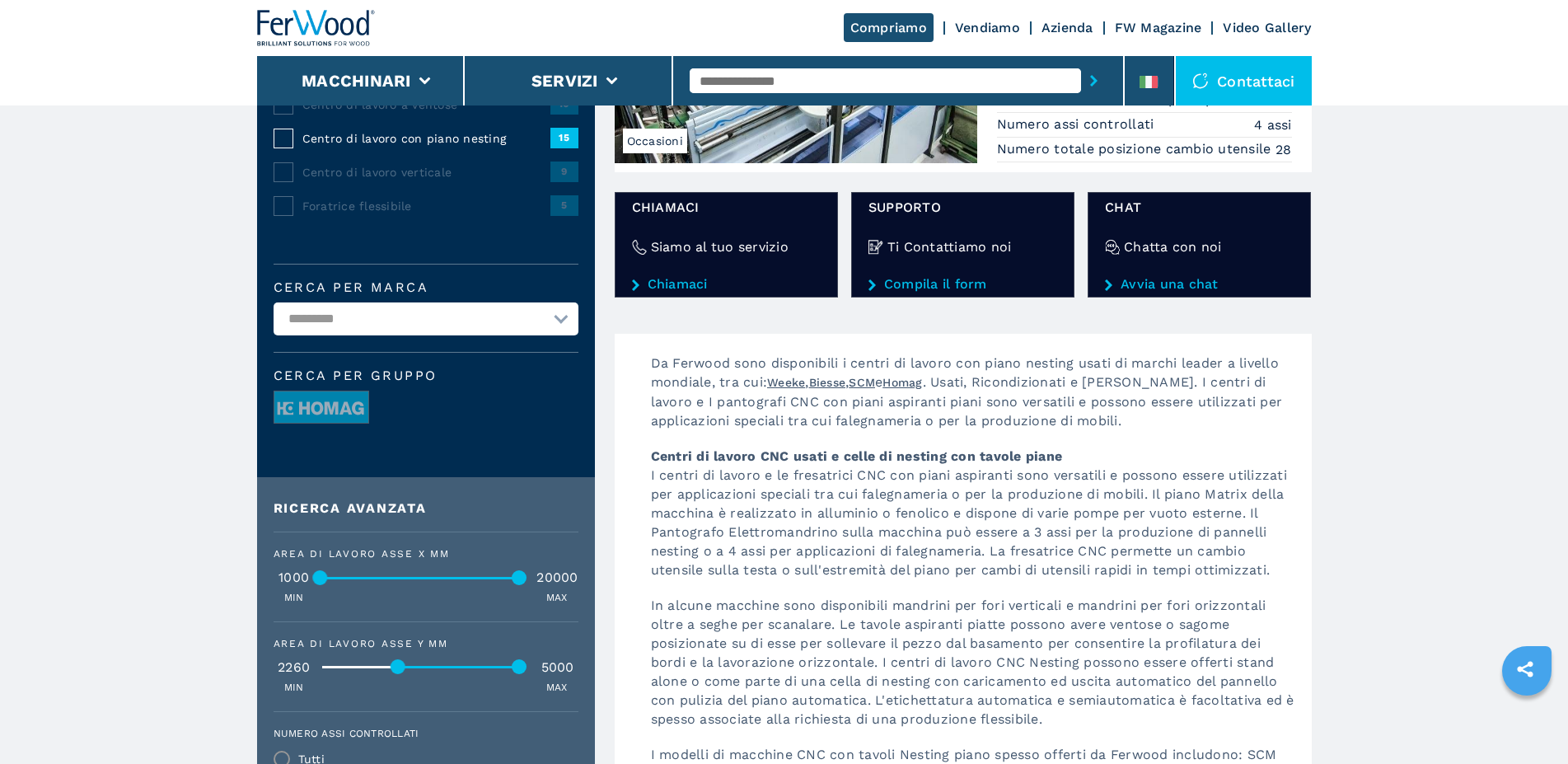
scroll to position [0, 0]
